Goal: Obtain resource: Obtain resource

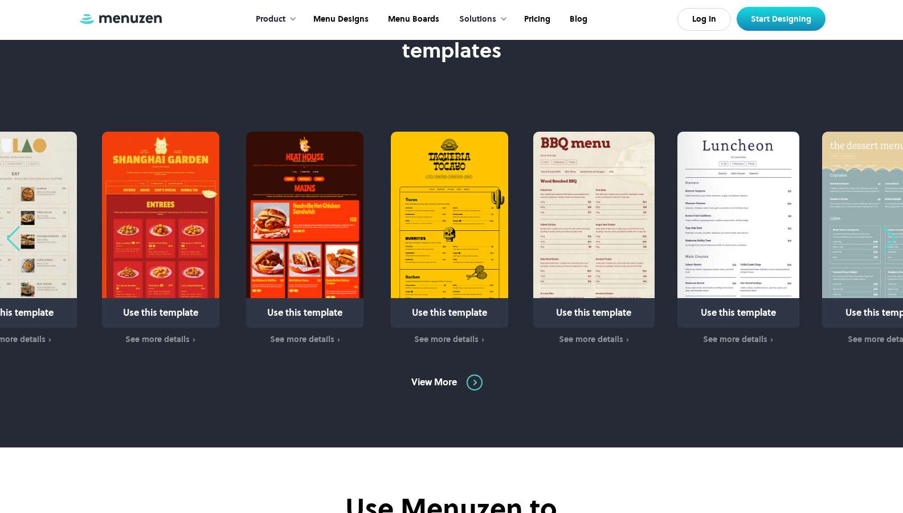
scroll to position [732, 0]
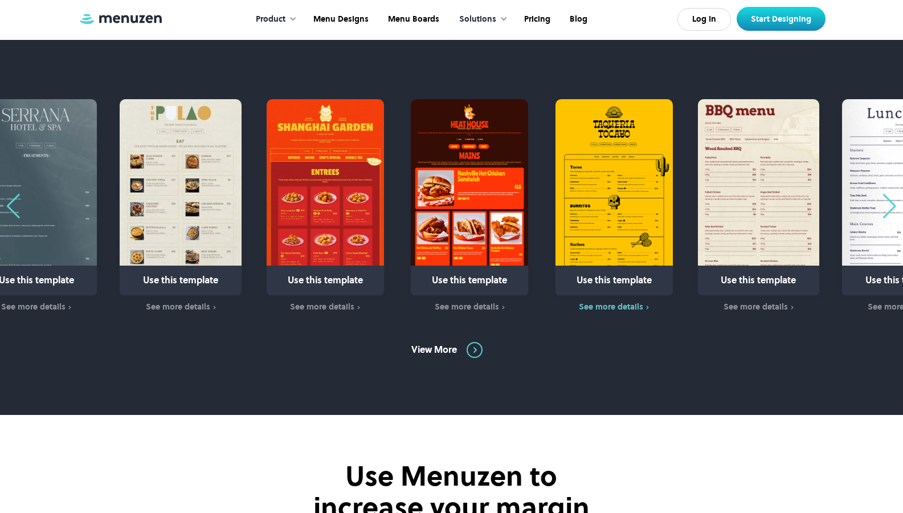
click at [584, 312] on div "Use this template See more details" at bounding box center [614, 206] width 122 height 214
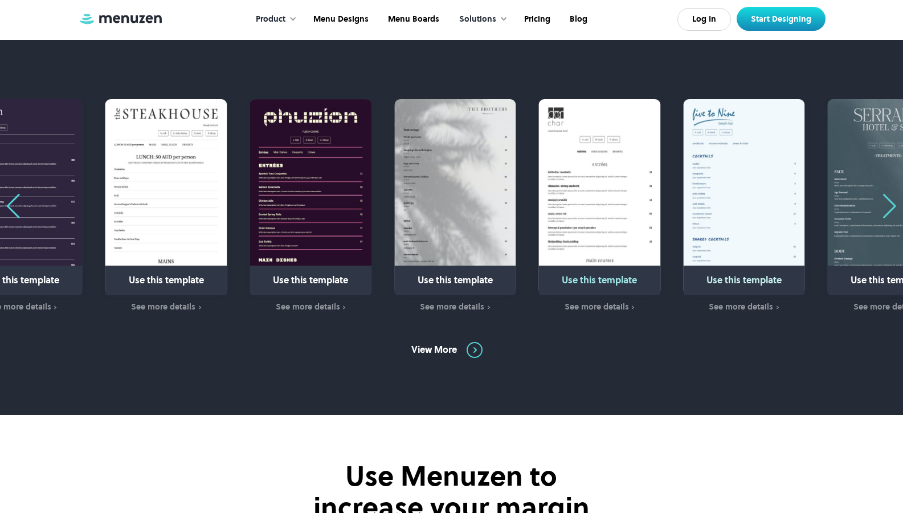
click at [637, 176] on img "28 / 31" at bounding box center [600, 197] width 122 height 196
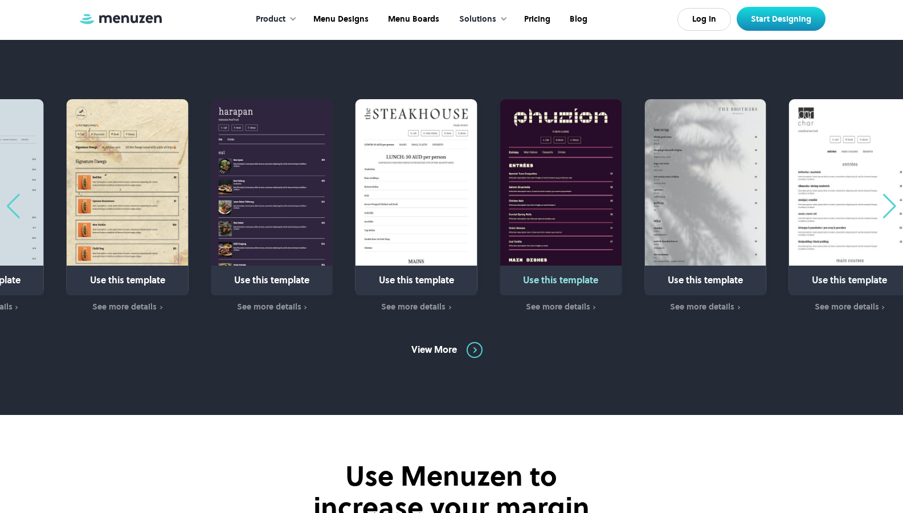
click at [601, 176] on img "26 / 31" at bounding box center [561, 197] width 122 height 196
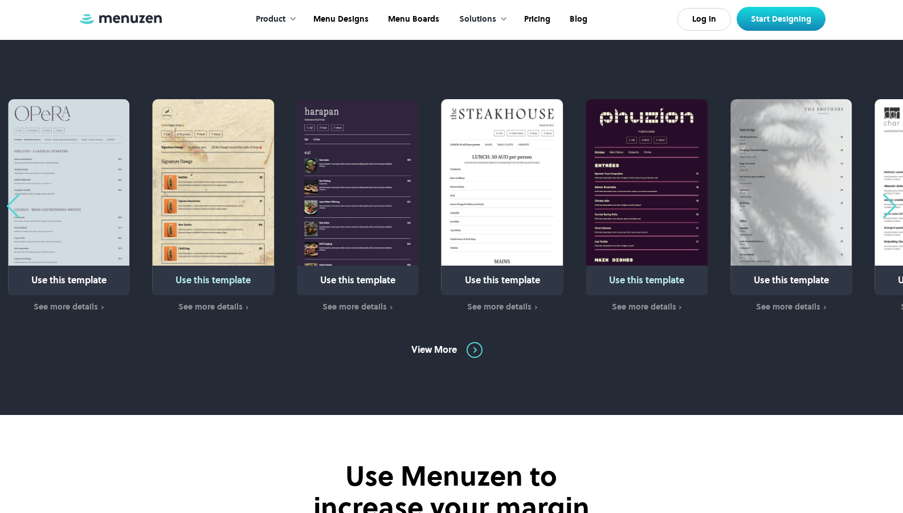
click at [275, 204] on img "23 / 31" at bounding box center [214, 197] width 122 height 196
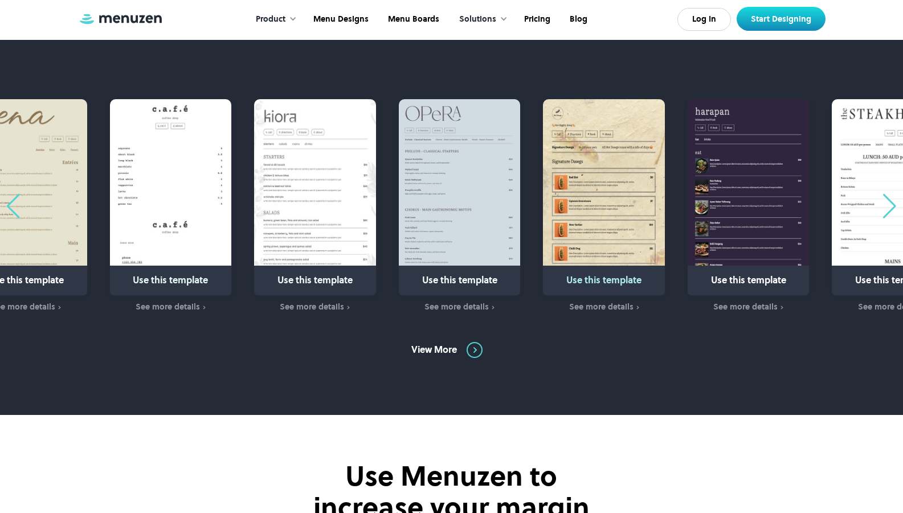
click at [232, 245] on img "20 / 31" at bounding box center [171, 197] width 122 height 196
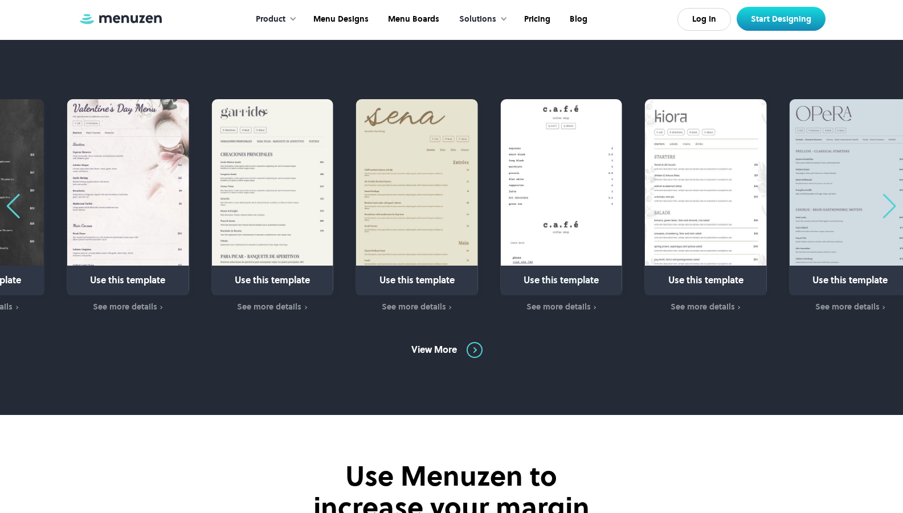
drag, startPoint x: 283, startPoint y: 321, endPoint x: 376, endPoint y: 346, distance: 97.3
click at [573, 331] on div "Choose your menu design from one of our popular templates Use this template See…" at bounding box center [451, 140] width 903 height 547
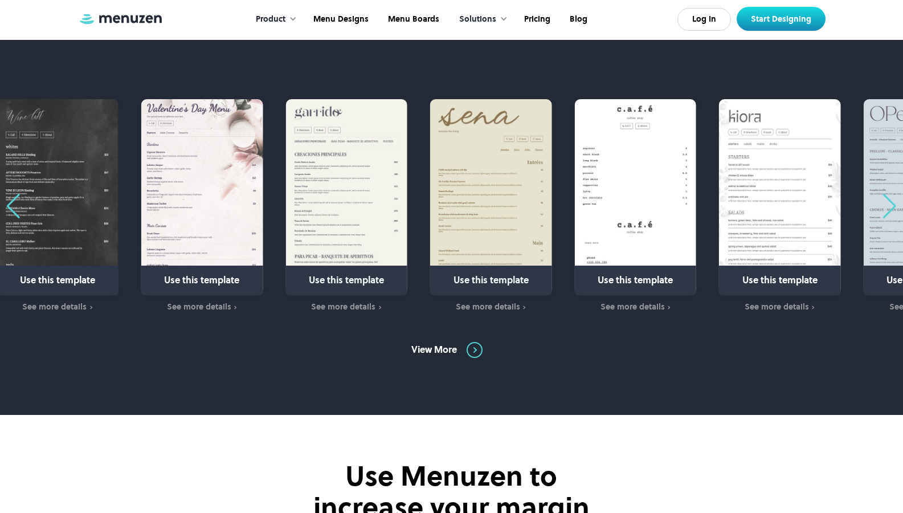
click at [469, 234] on img "19 / 31" at bounding box center [491, 197] width 122 height 196
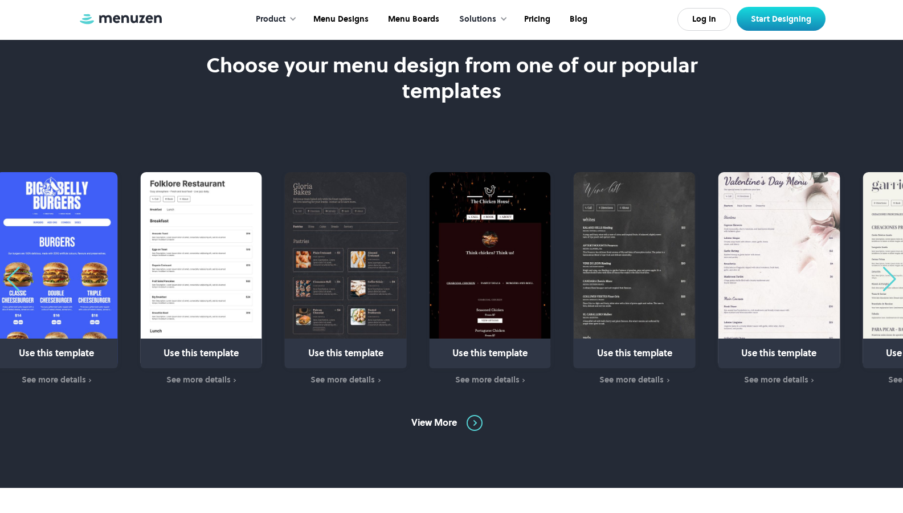
scroll to position [665, 0]
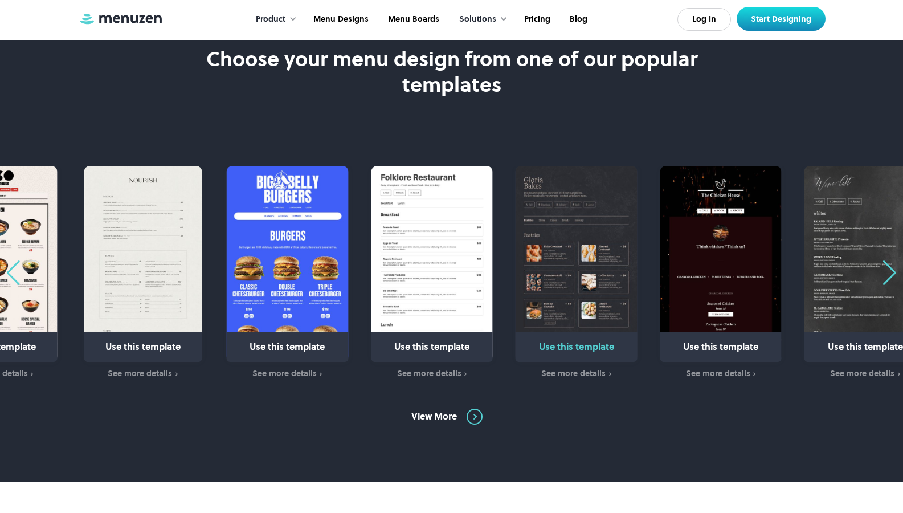
click at [535, 252] on img "14 / 31" at bounding box center [576, 264] width 122 height 196
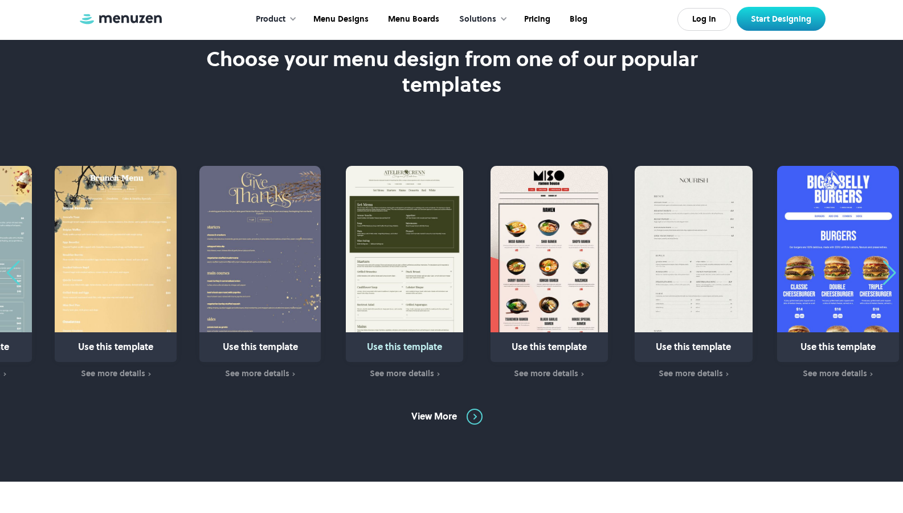
drag, startPoint x: 396, startPoint y: 133, endPoint x: 389, endPoint y: 138, distance: 9.0
click at [389, 138] on div "Choose your menu design from one of our popular templates" at bounding box center [451, 72] width 903 height 163
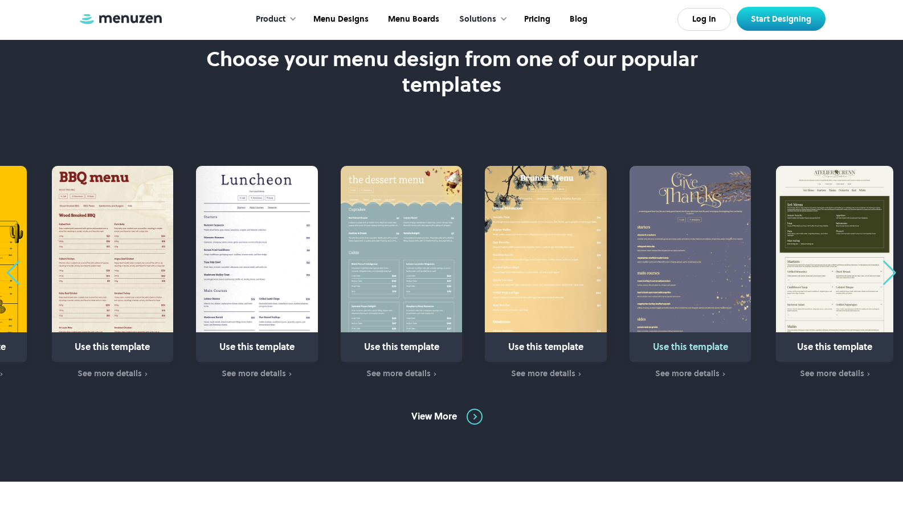
click at [730, 239] on img "8 / 31" at bounding box center [690, 264] width 122 height 196
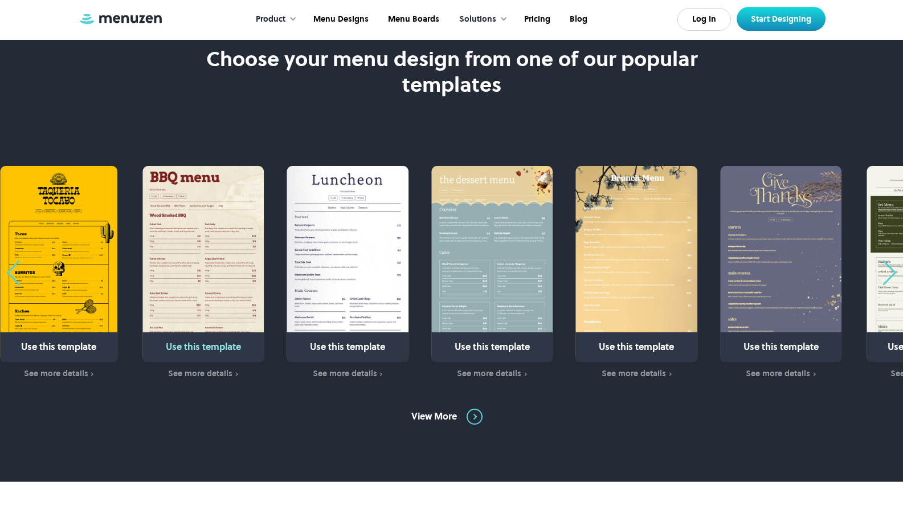
click at [264, 262] on img "4 / 31" at bounding box center [203, 264] width 122 height 196
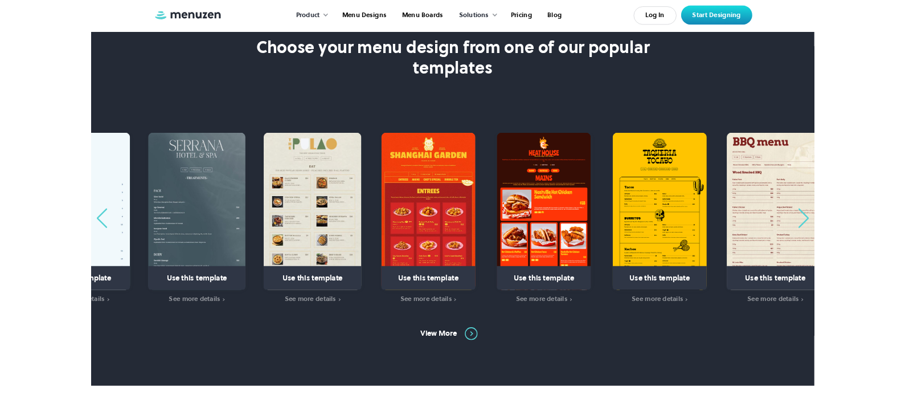
scroll to position [0, 0]
